Goal: Obtain resource: Obtain resource

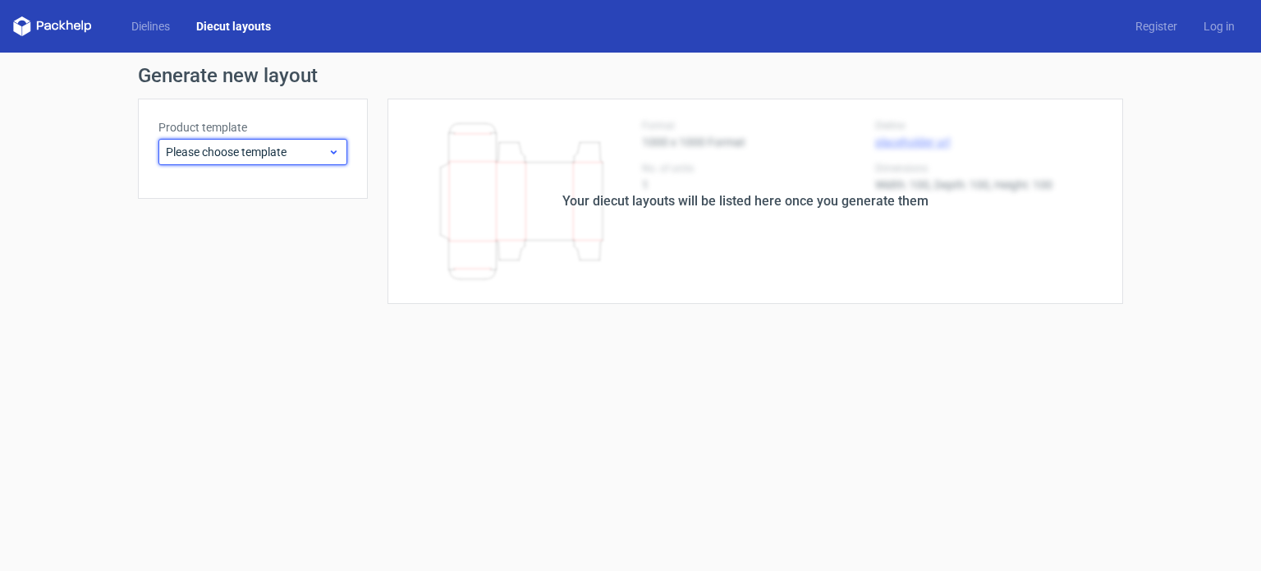
click at [330, 154] on icon at bounding box center [334, 151] width 12 height 13
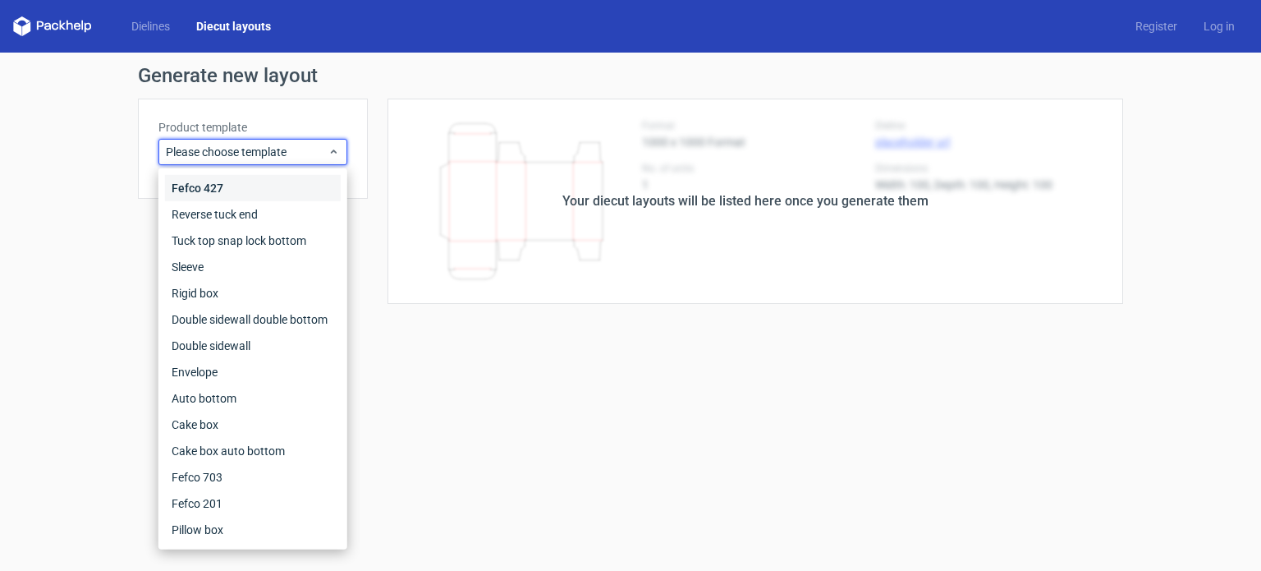
click at [252, 189] on div "Fefco 427" at bounding box center [253, 188] width 176 height 26
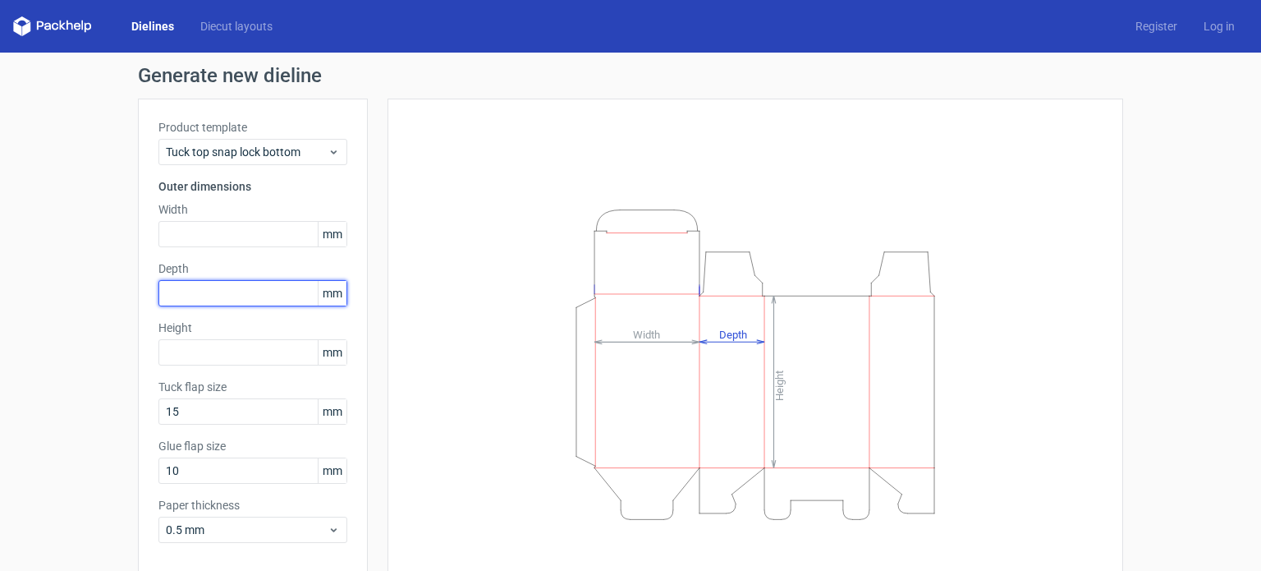
click at [196, 292] on input "text" at bounding box center [252, 293] width 189 height 26
type input "15"
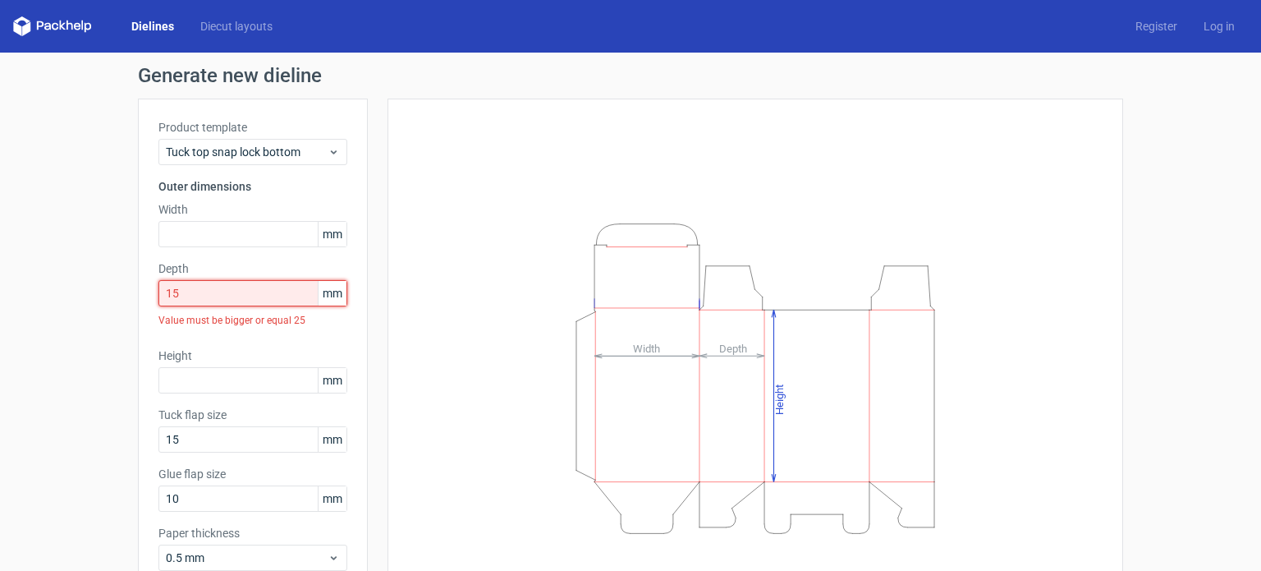
click at [196, 292] on input "15" at bounding box center [252, 293] width 189 height 26
click at [182, 229] on input "text" at bounding box center [252, 234] width 189 height 26
type input "95"
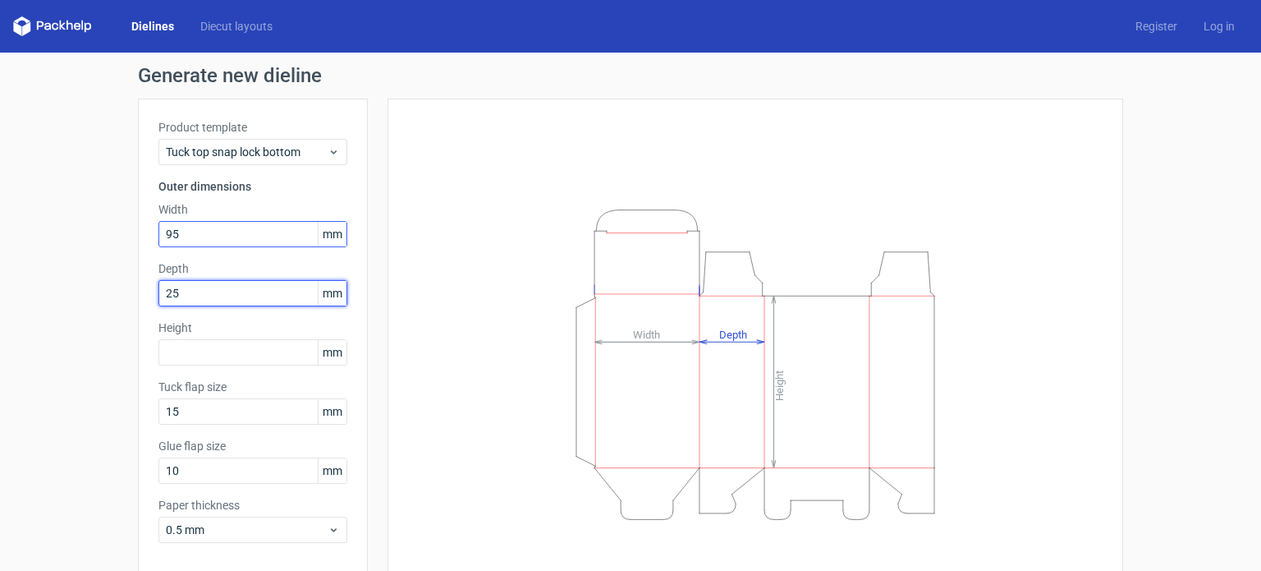
type input "25"
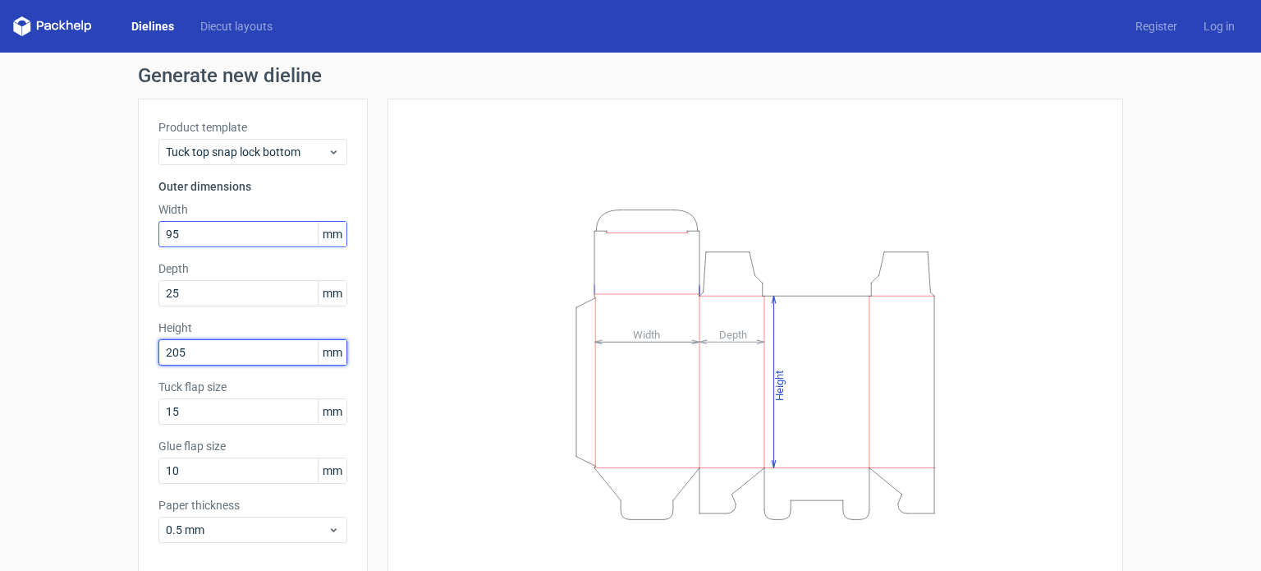
type input "205"
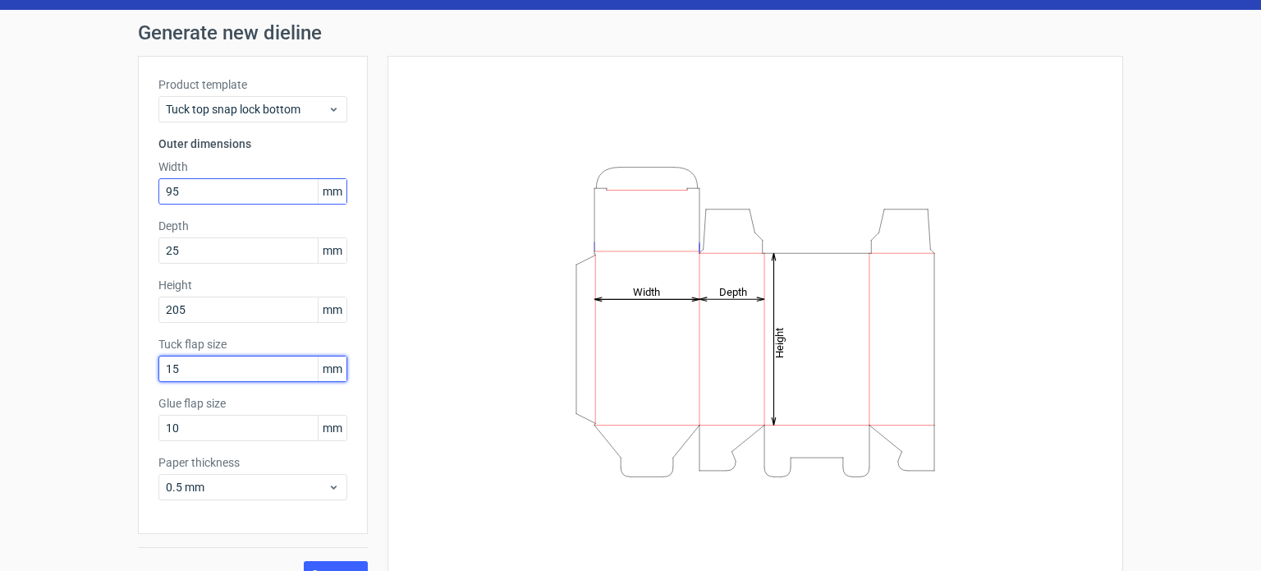
scroll to position [44, 0]
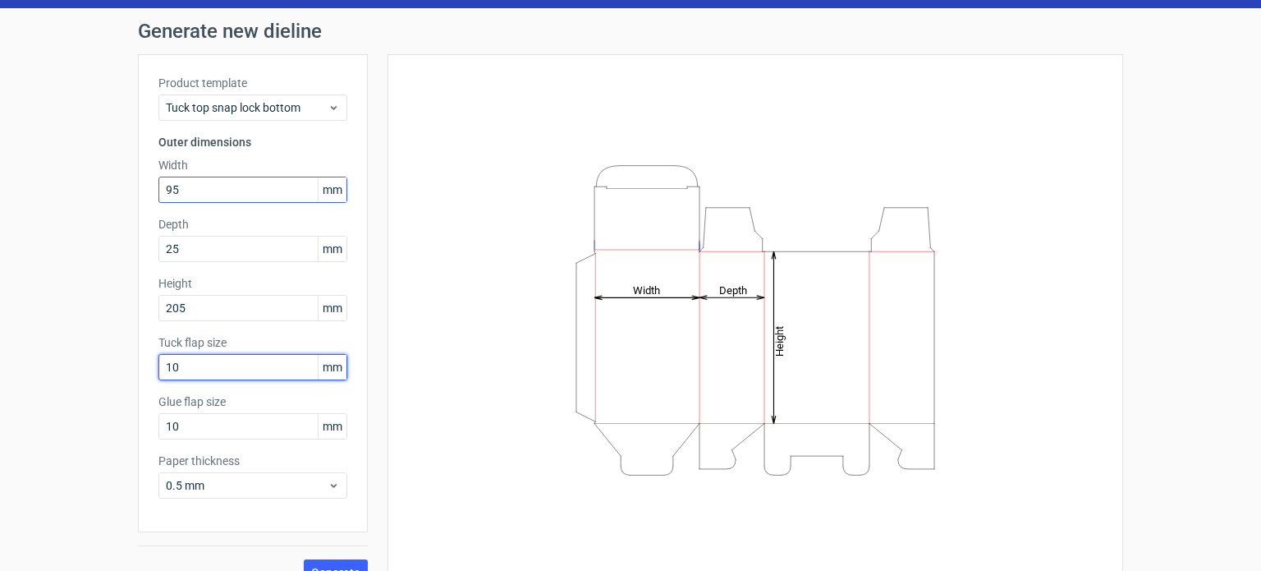
type input "10"
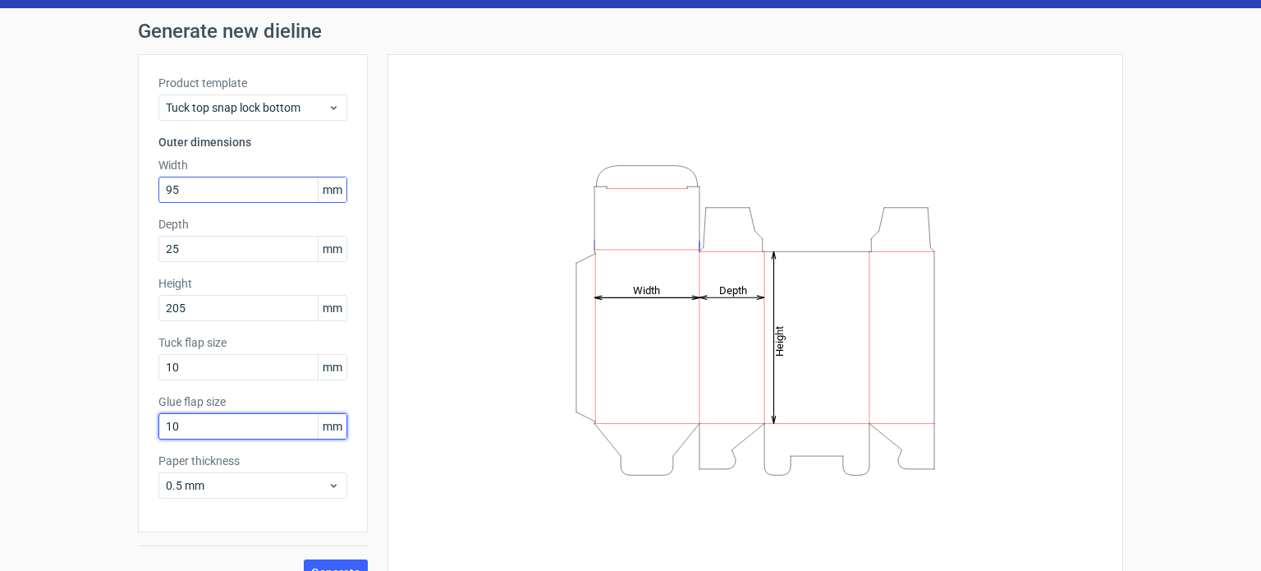
scroll to position [71, 0]
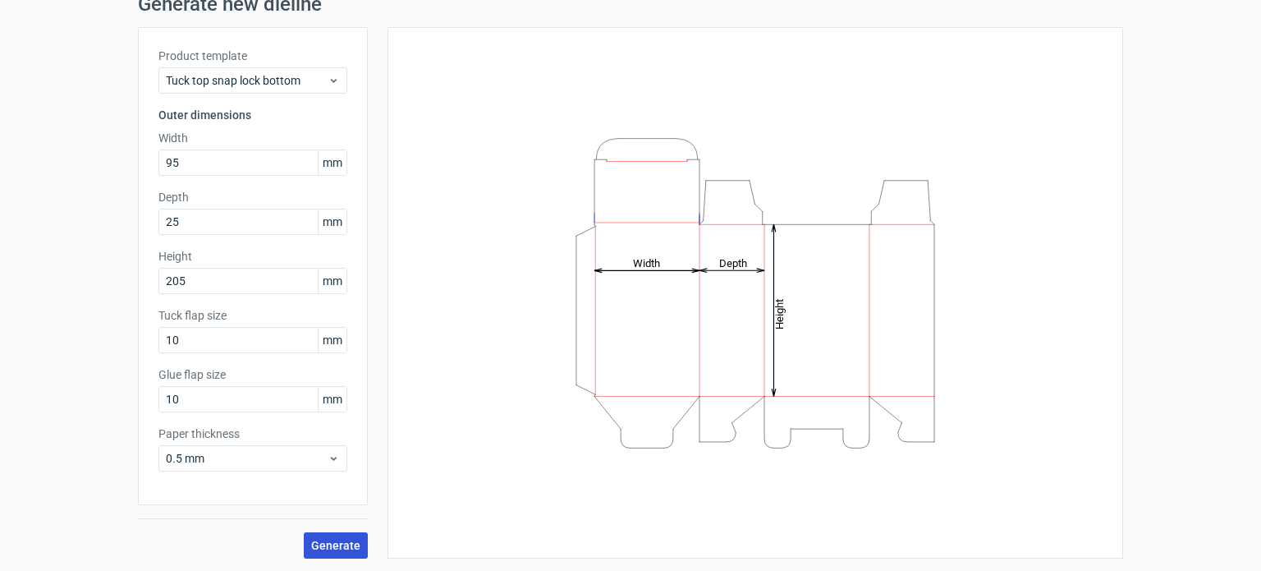
click at [334, 544] on span "Generate" at bounding box center [335, 544] width 49 height 11
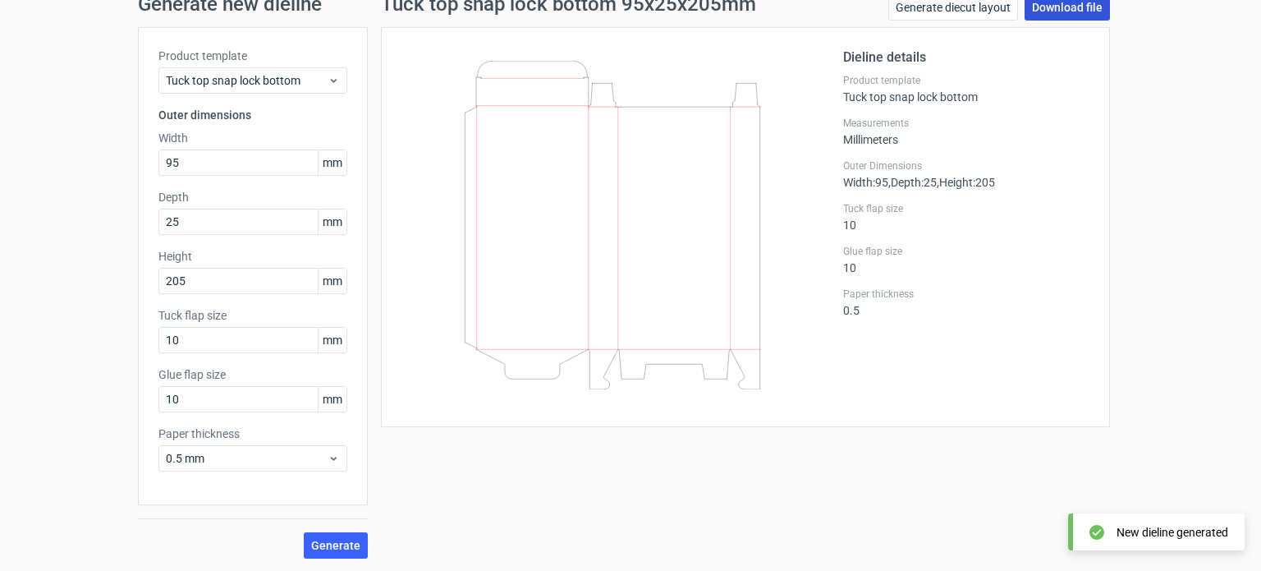
click at [1058, 9] on link "Download file" at bounding box center [1067, 7] width 85 height 26
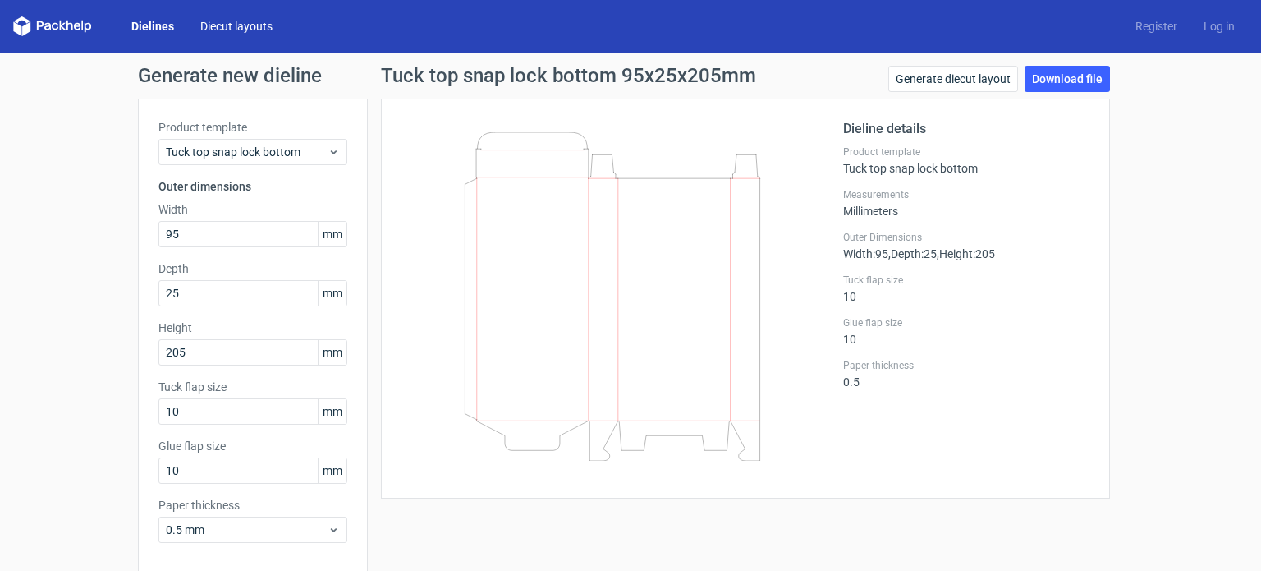
click at [209, 24] on link "Diecut layouts" at bounding box center [236, 26] width 99 height 16
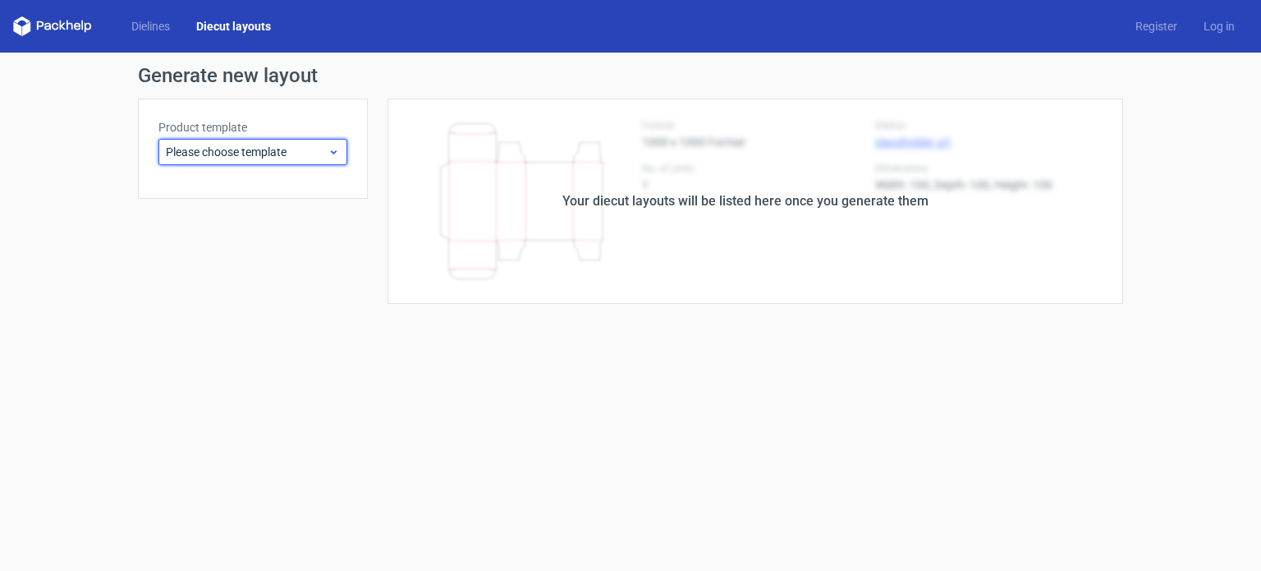
click at [271, 159] on span "Please choose template" at bounding box center [247, 152] width 162 height 16
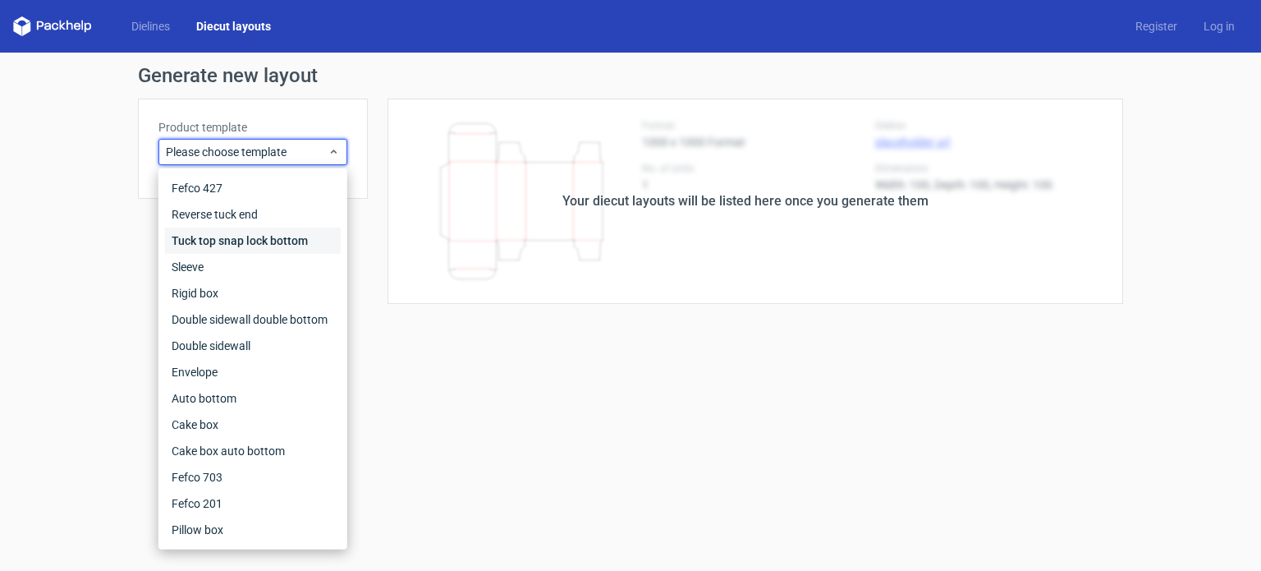
click at [266, 232] on div "Tuck top snap lock bottom" at bounding box center [253, 240] width 176 height 26
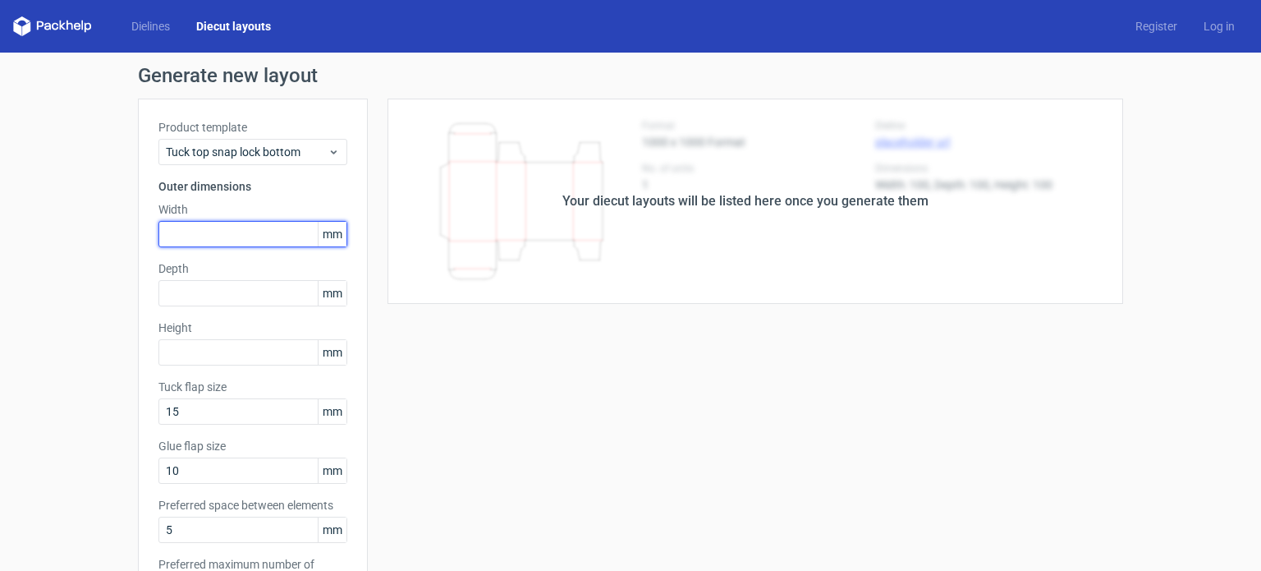
click at [252, 234] on input "text" at bounding box center [252, 234] width 189 height 26
type input "95"
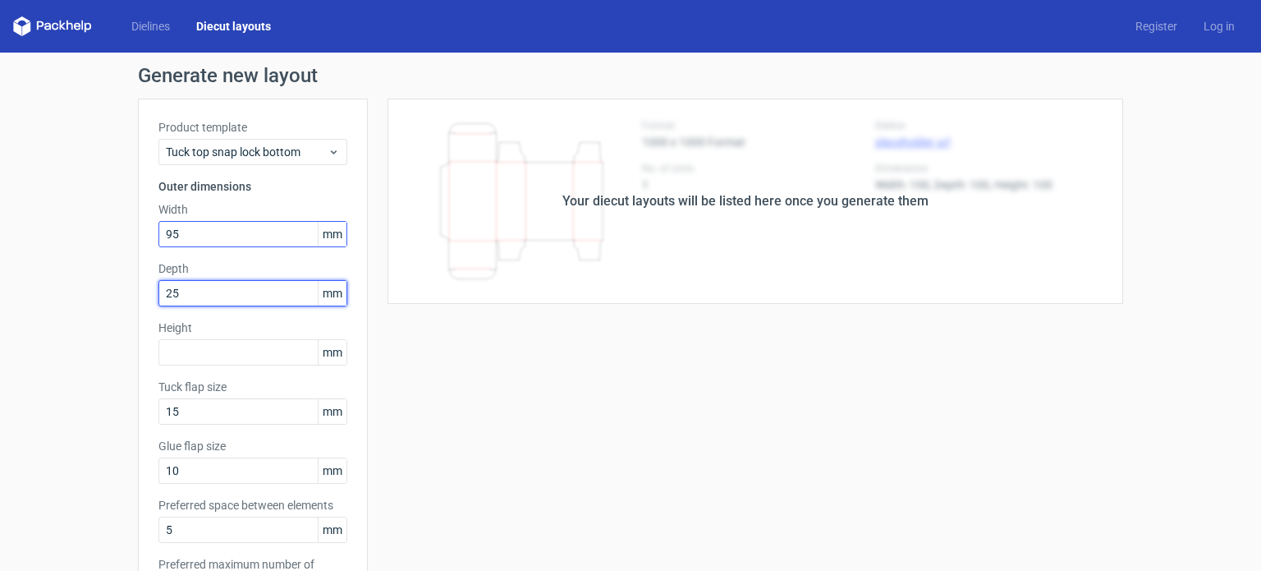
type input "25"
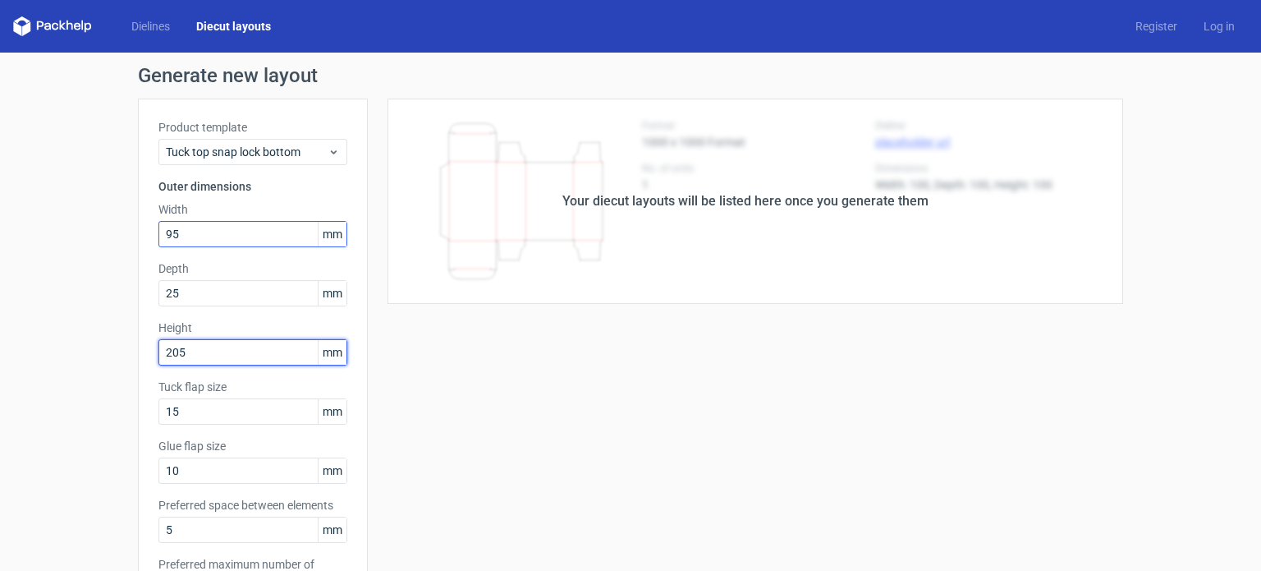
type input "205"
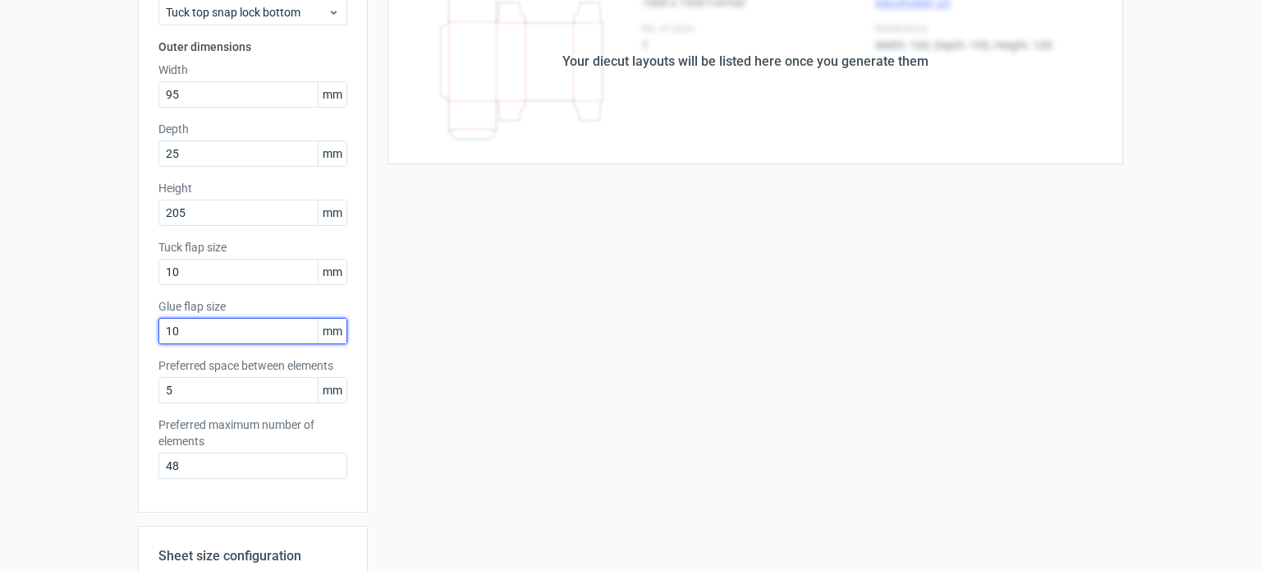
scroll to position [140, 0]
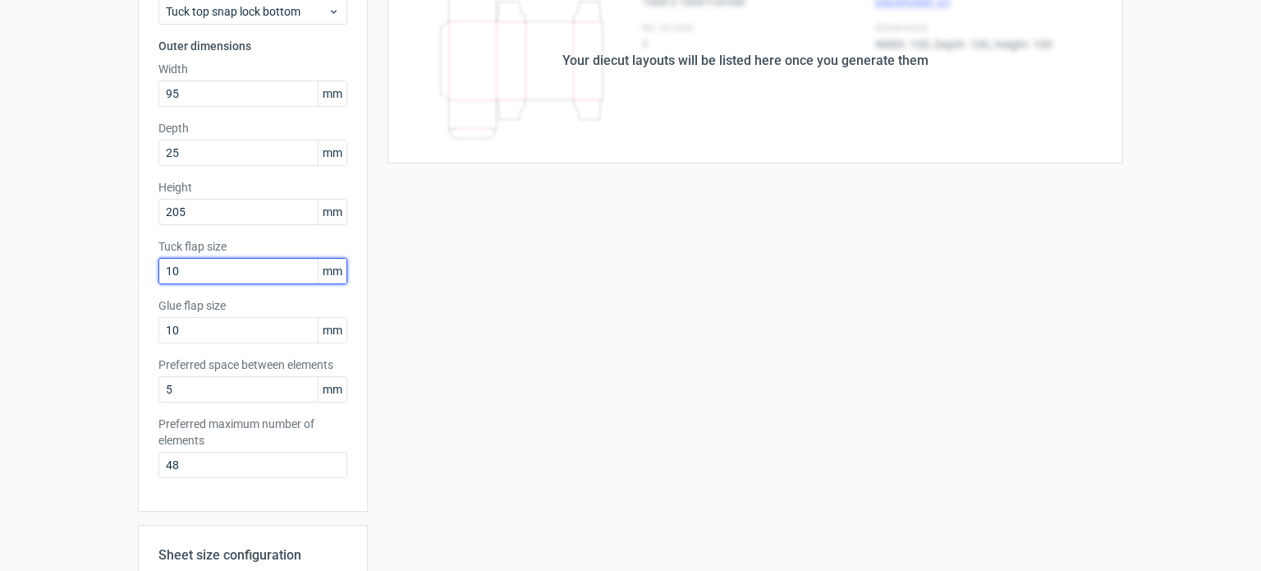
click at [223, 272] on input "10" at bounding box center [252, 271] width 189 height 26
type input "15"
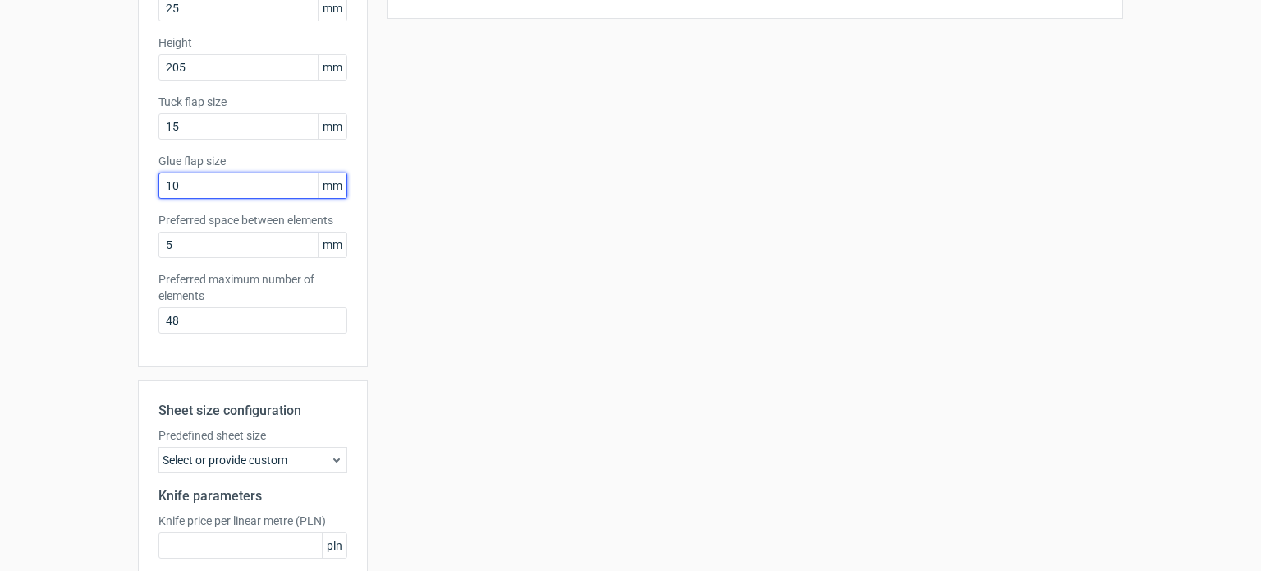
scroll to position [430, 0]
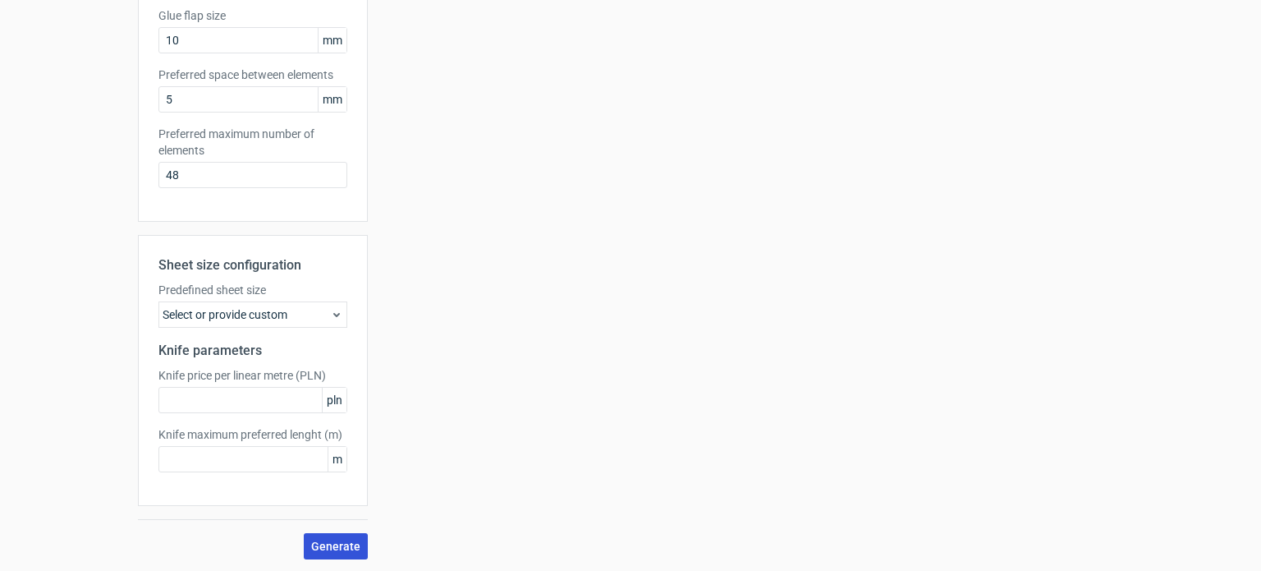
click at [342, 546] on span "Generate" at bounding box center [335, 545] width 49 height 11
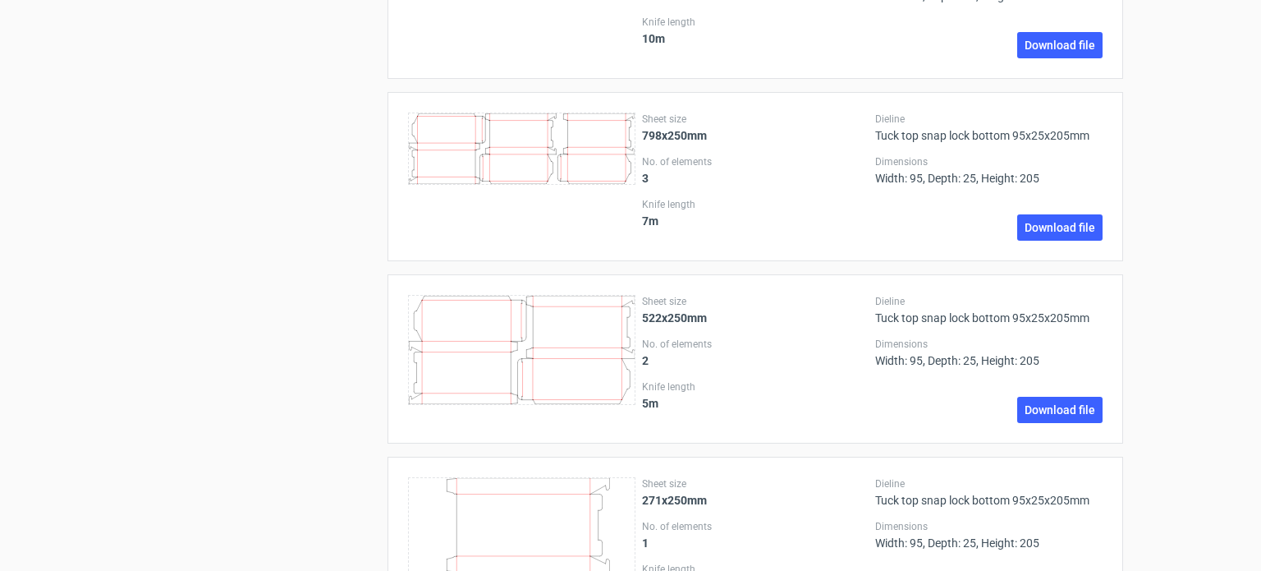
scroll to position [2319, 0]
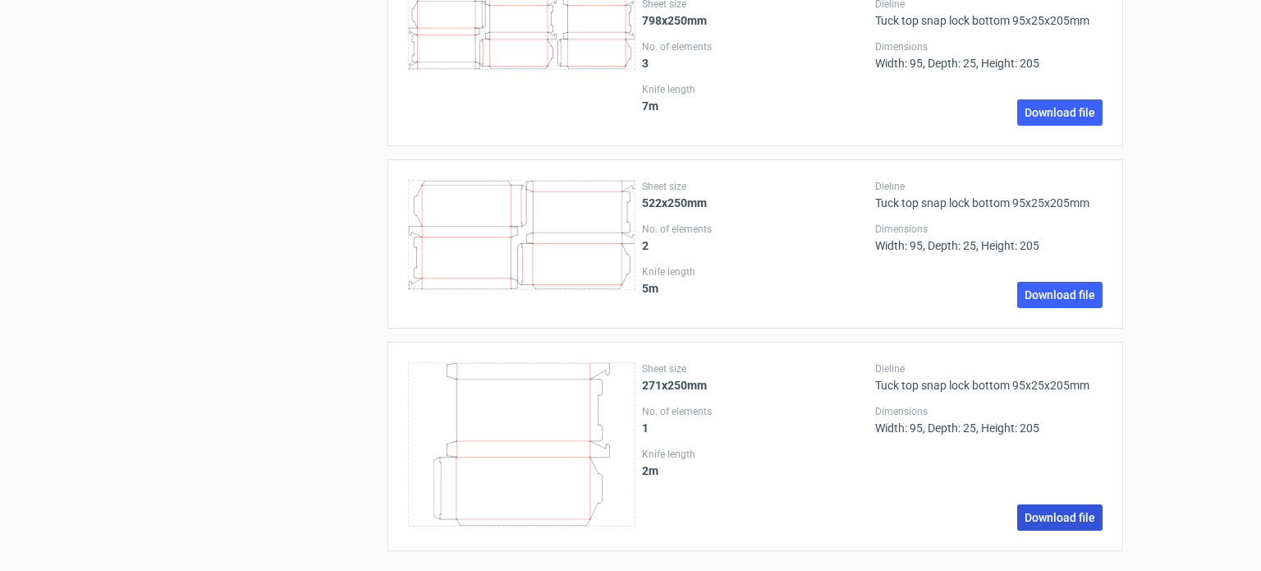
click at [1072, 512] on link "Download file" at bounding box center [1059, 517] width 85 height 26
